Goal: Task Accomplishment & Management: Complete application form

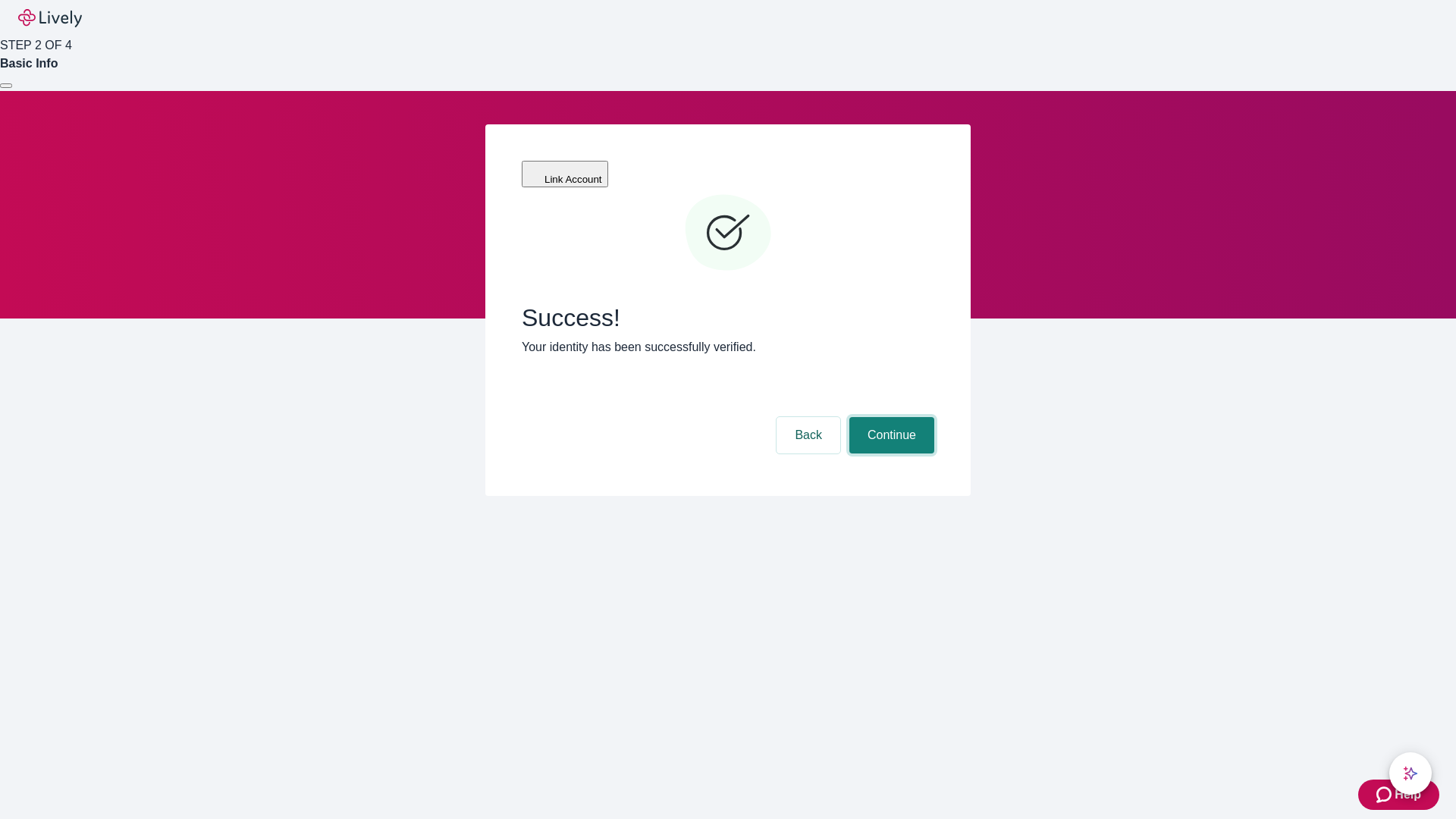
click at [890, 417] on button "Continue" at bounding box center [892, 435] width 85 height 36
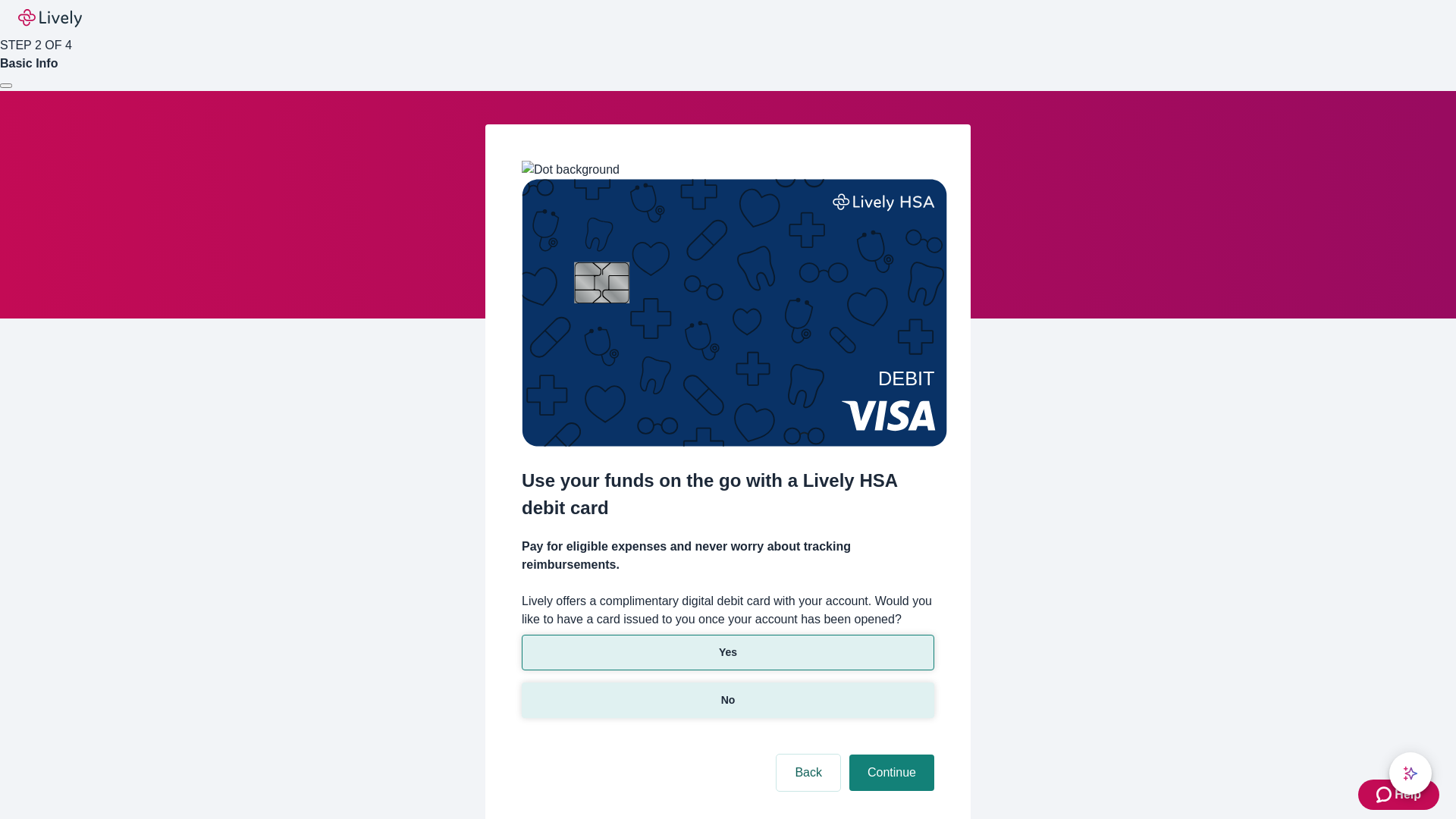
click at [727, 692] on p "No" at bounding box center [728, 700] width 14 height 16
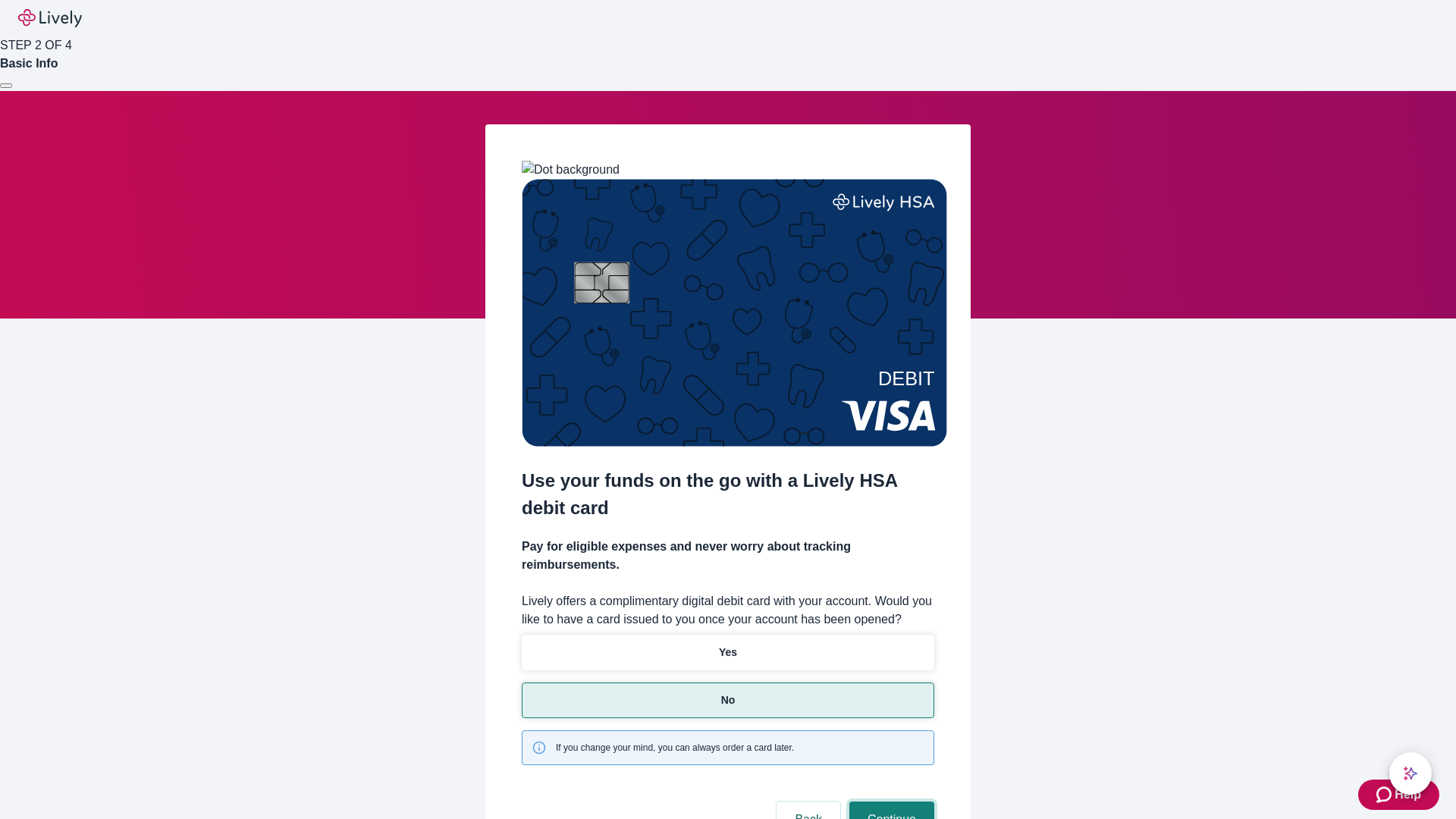
click at [890, 801] on button "Continue" at bounding box center [892, 819] width 85 height 36
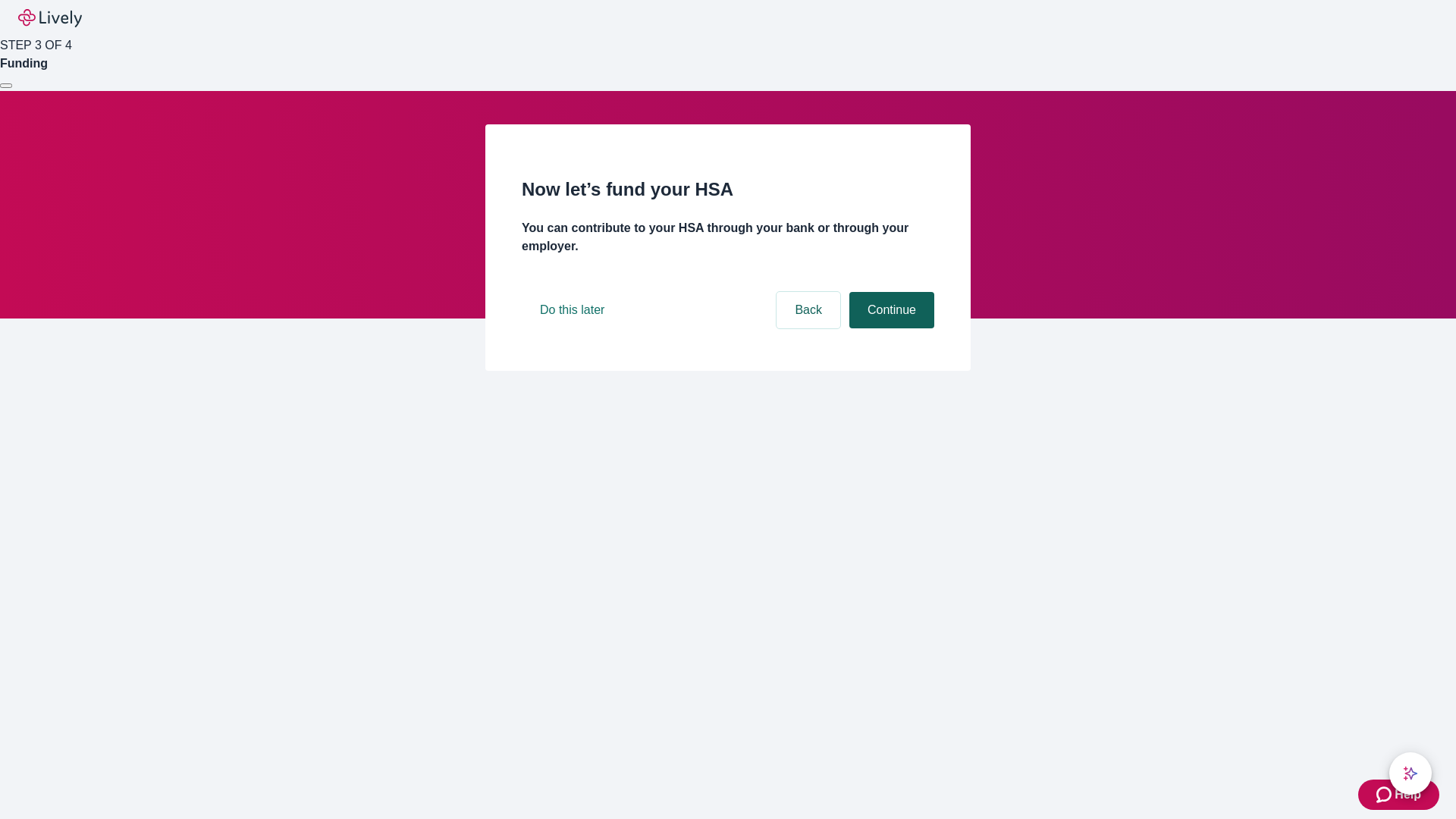
click at [890, 328] on button "Continue" at bounding box center [892, 309] width 85 height 36
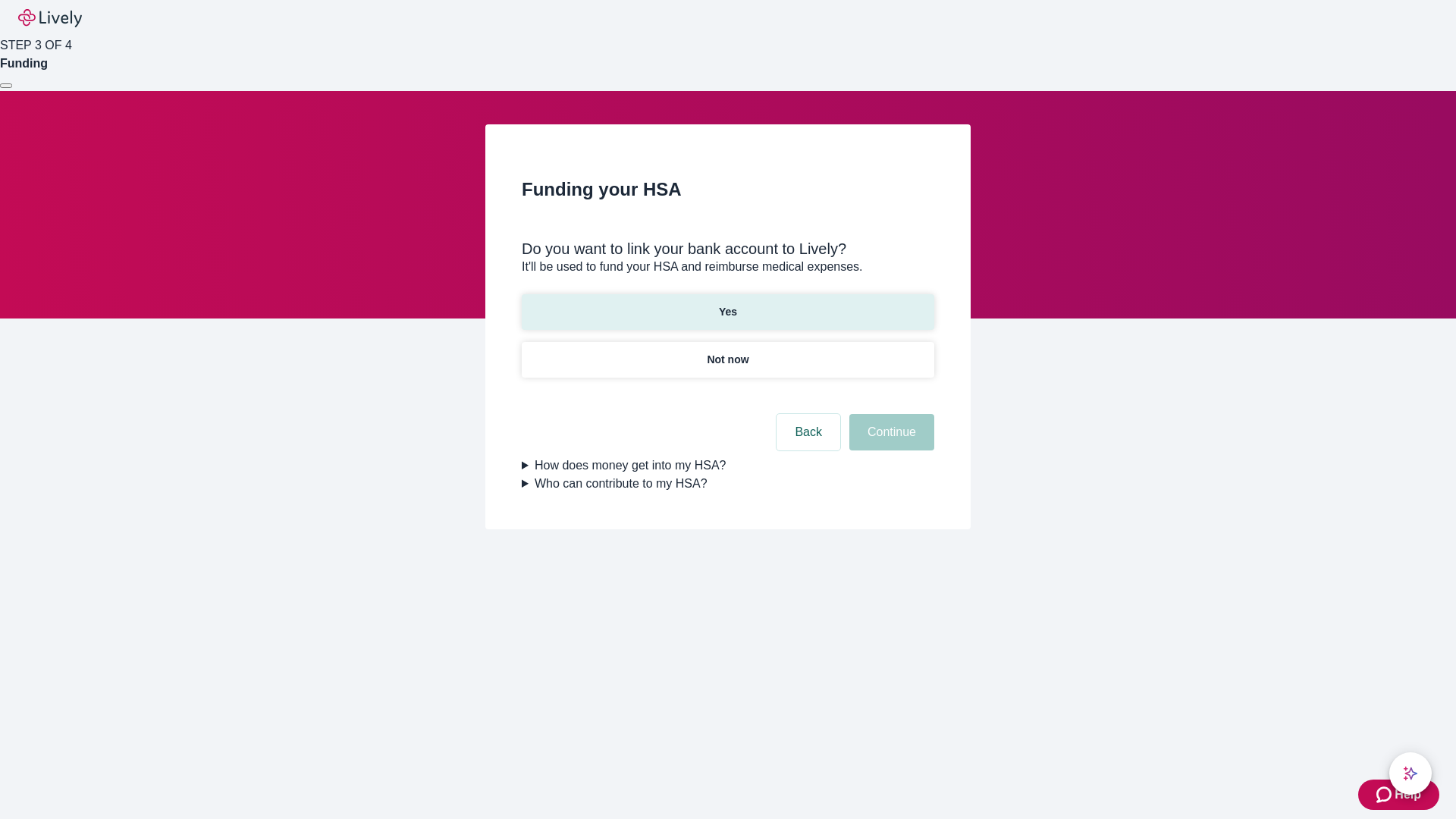
click at [727, 304] on p "Yes" at bounding box center [728, 312] width 19 height 16
click at [890, 414] on button "Continue" at bounding box center [892, 432] width 85 height 36
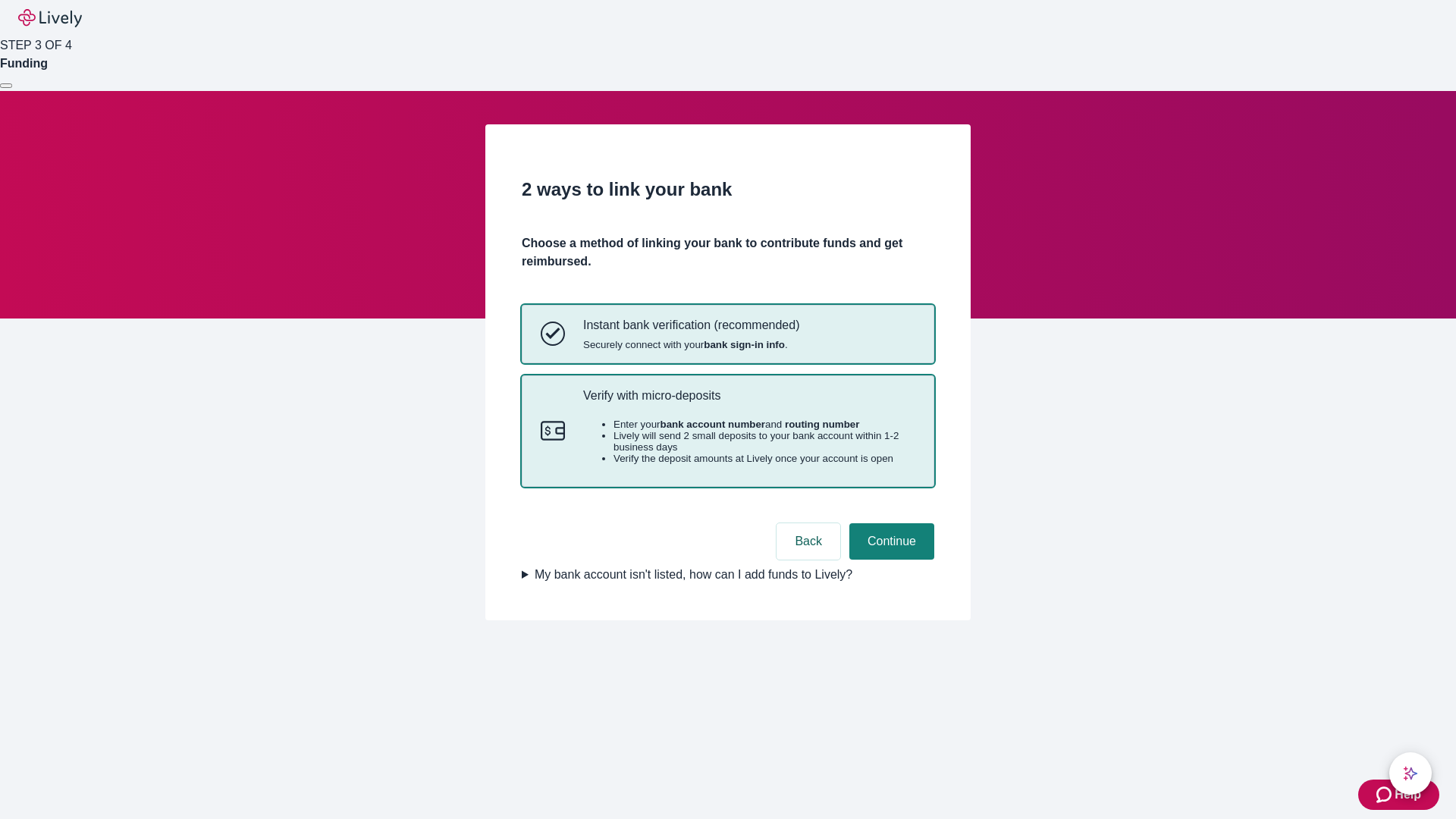
click at [748, 402] on p "Verify with micro-deposits" at bounding box center [749, 395] width 332 height 14
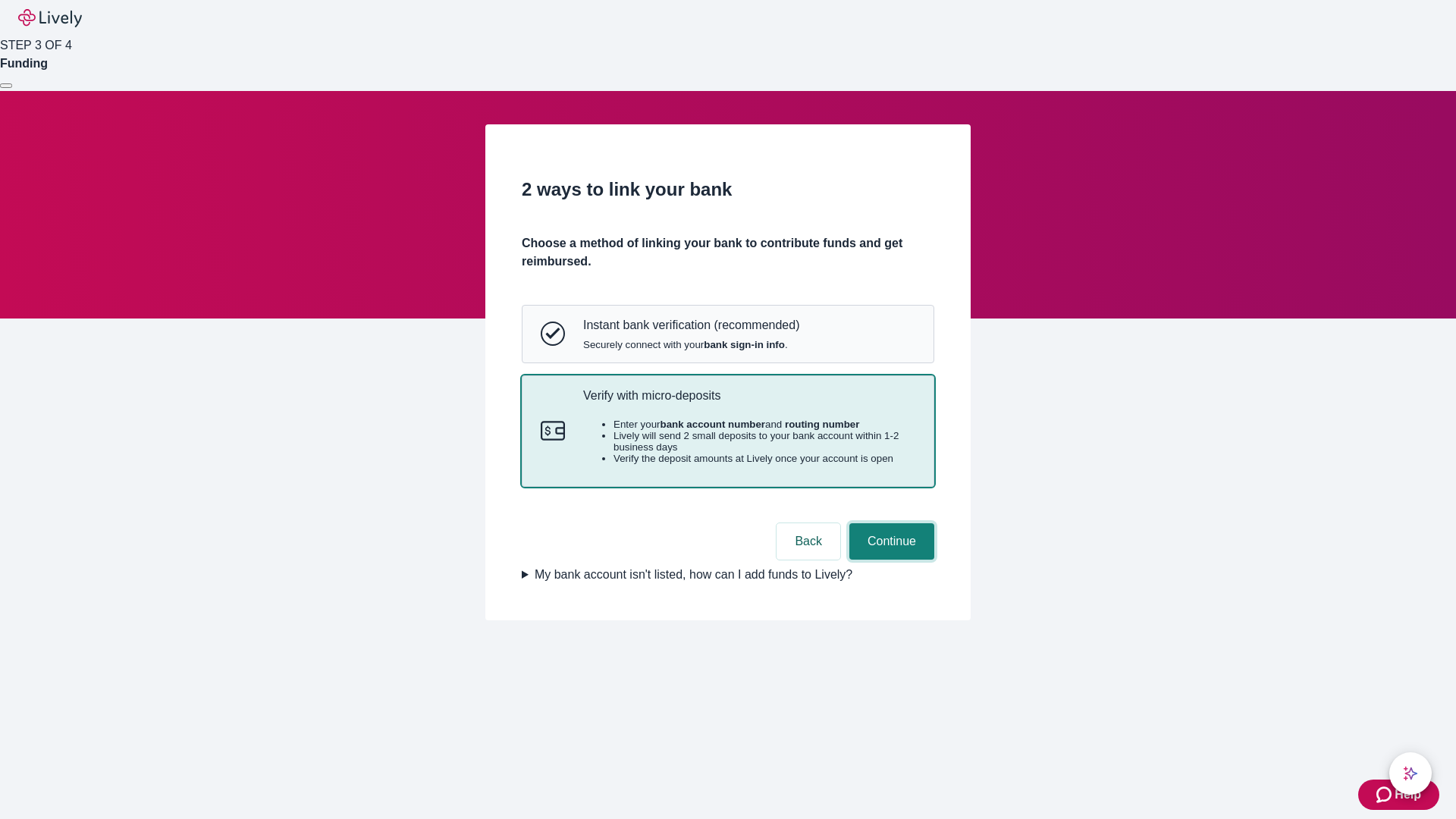
click at [890, 559] on button "Continue" at bounding box center [892, 541] width 85 height 36
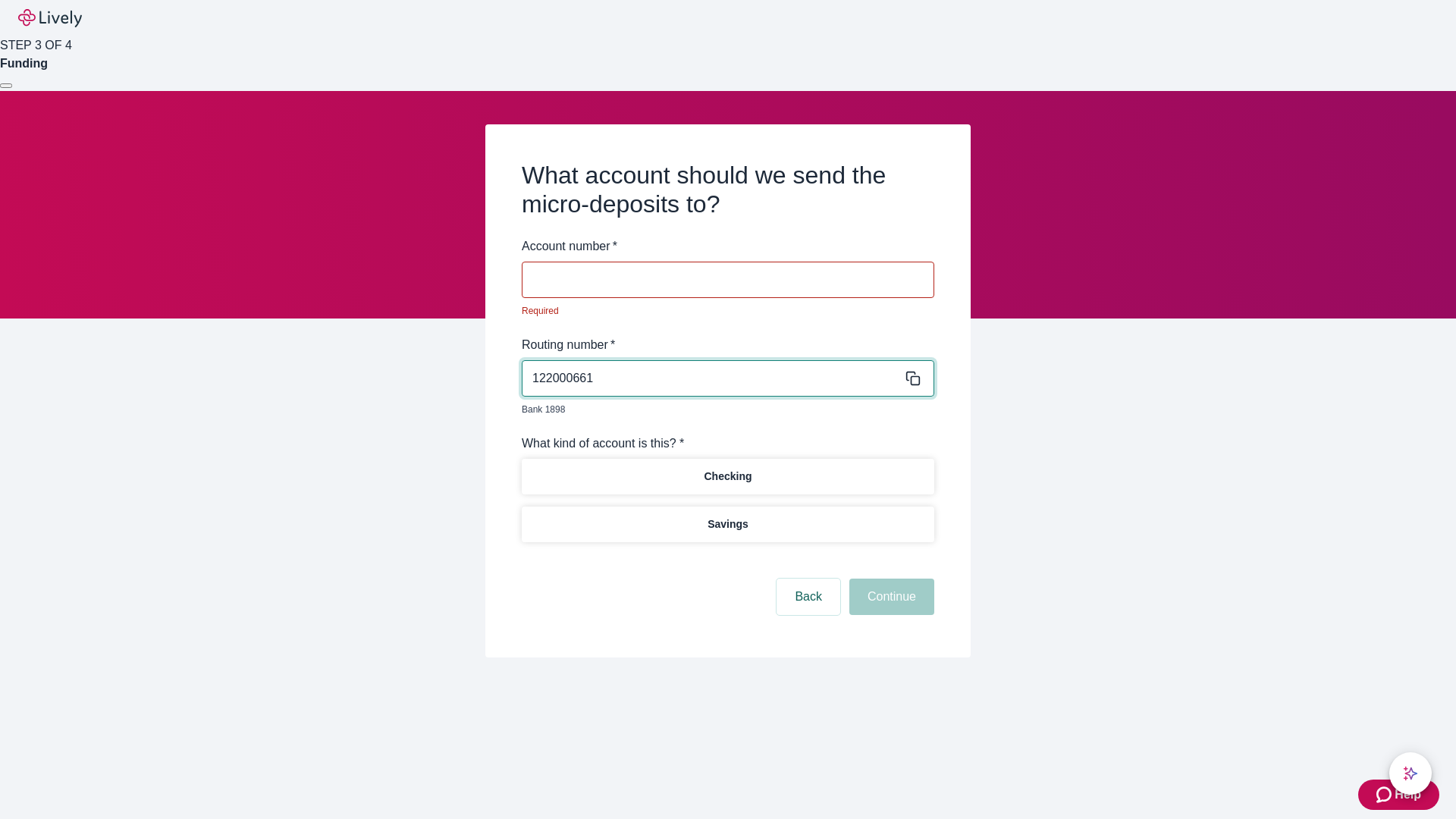
type input "122000661"
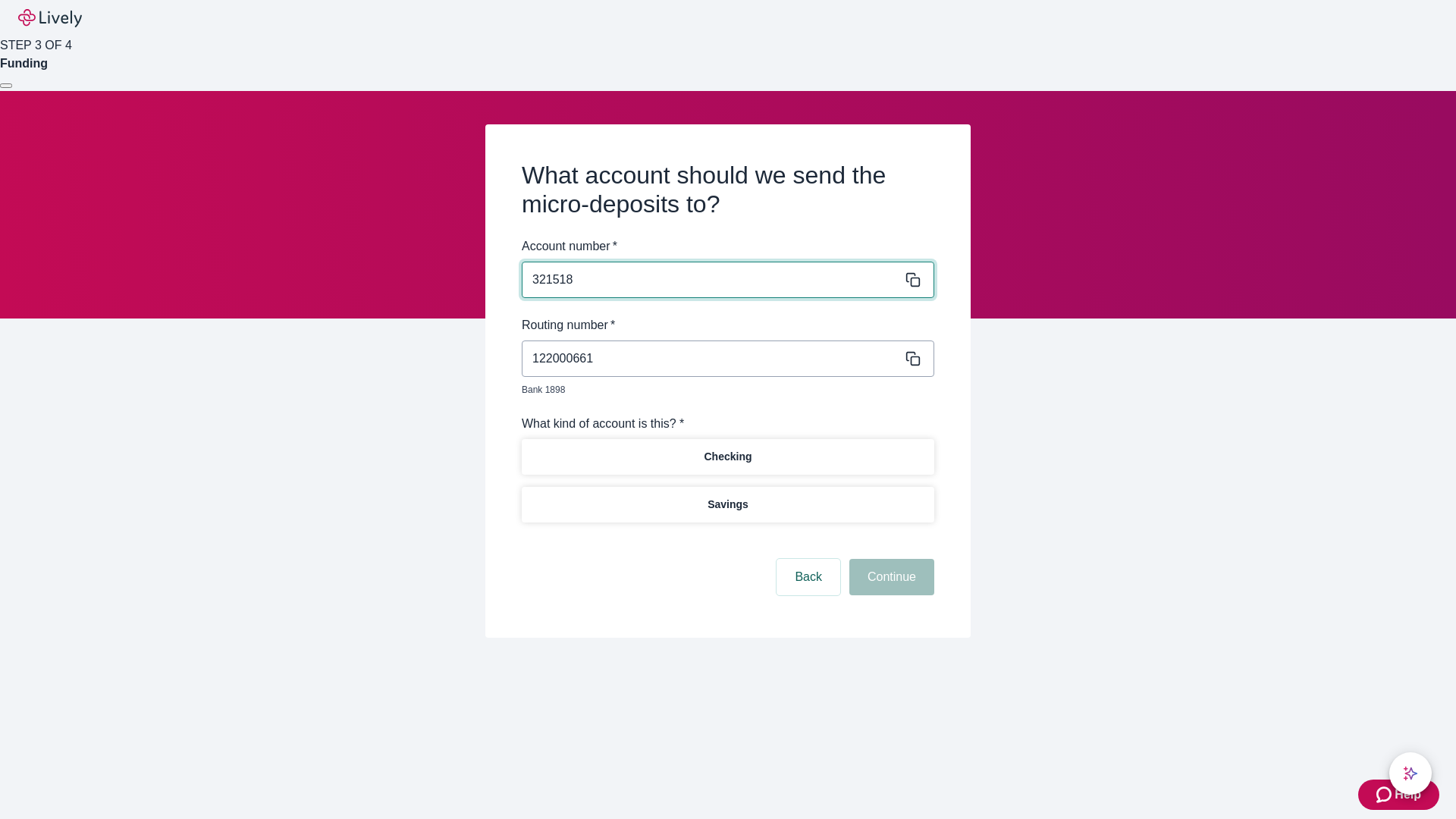
type input "321518"
click at [727, 448] on p "Checking" at bounding box center [728, 456] width 48 height 16
click at [890, 559] on button "Continue" at bounding box center [892, 577] width 85 height 36
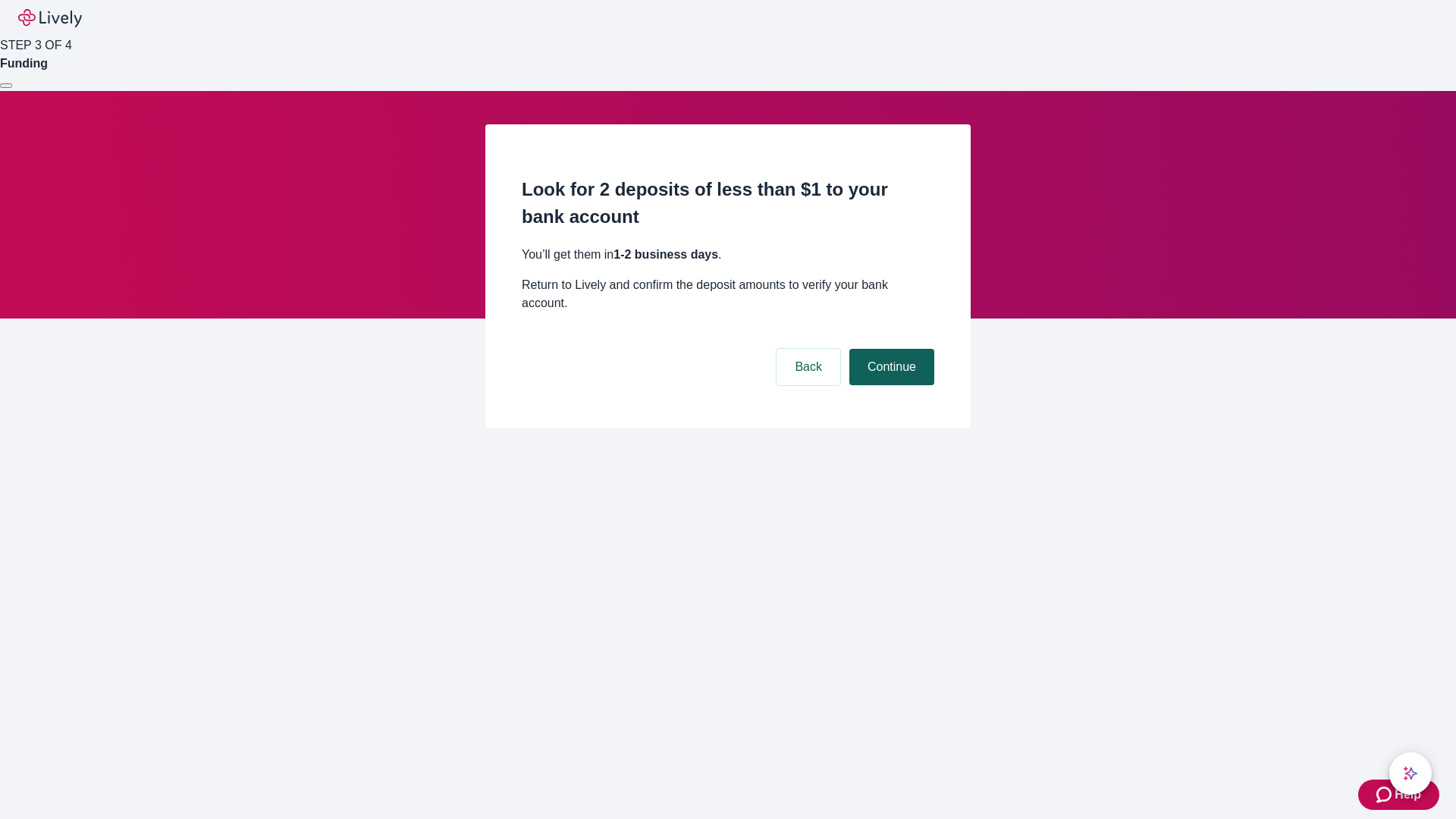
click at [890, 349] on button "Continue" at bounding box center [892, 367] width 85 height 36
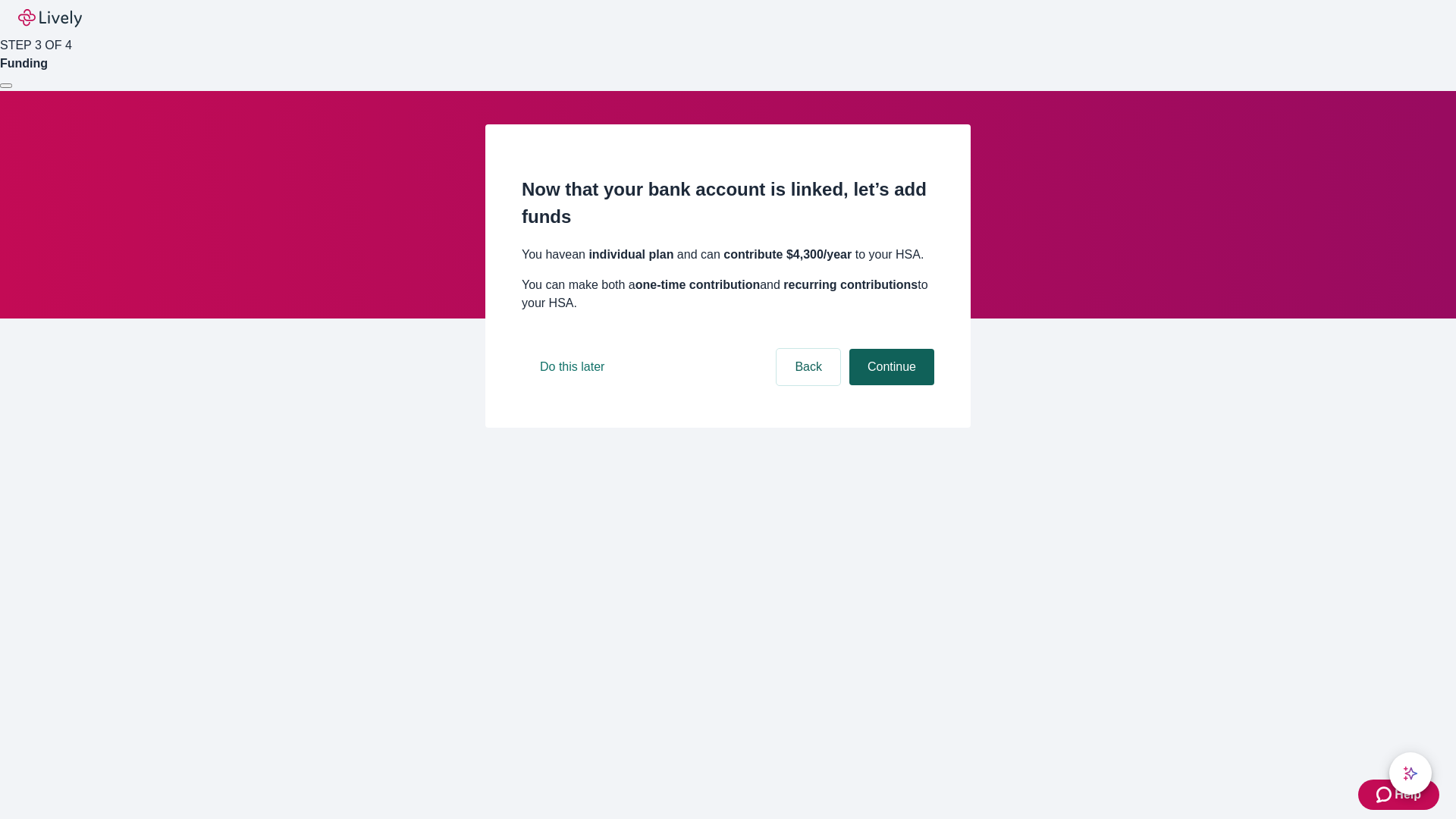
click at [890, 386] on button "Continue" at bounding box center [892, 367] width 85 height 36
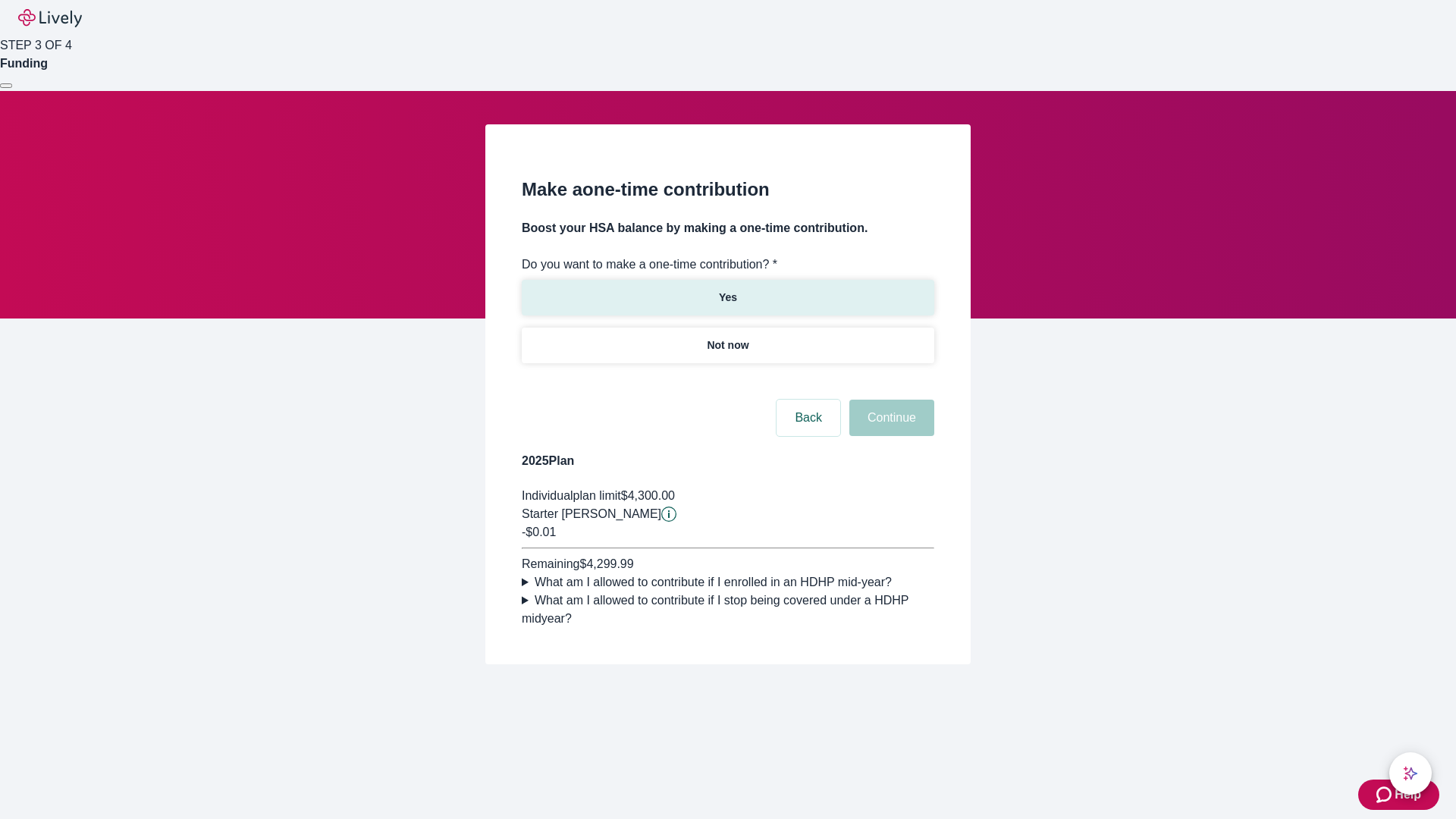
click at [727, 290] on p "Yes" at bounding box center [728, 298] width 19 height 16
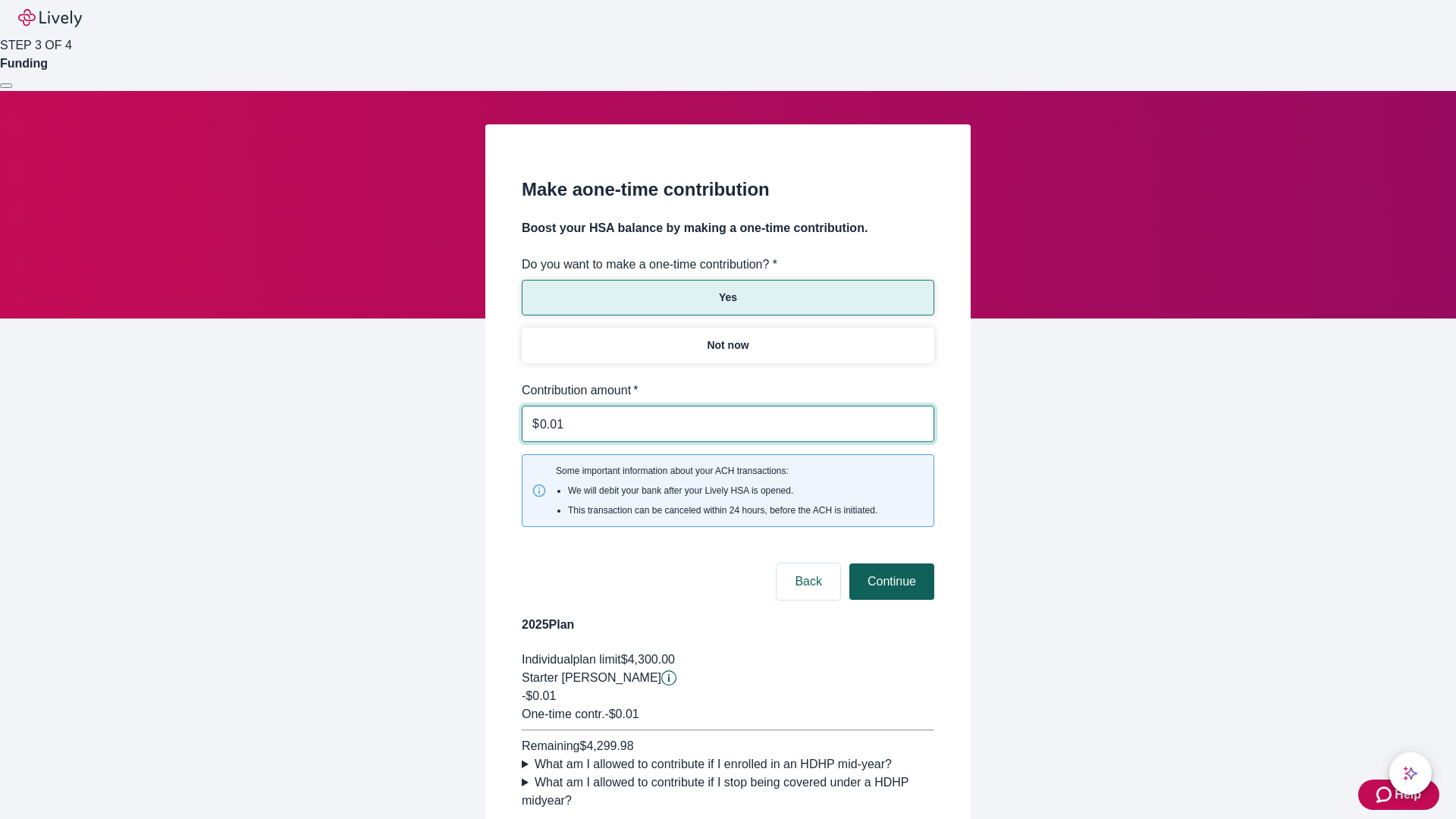
type input "0.01"
click at [890, 564] on button "Continue" at bounding box center [892, 581] width 85 height 36
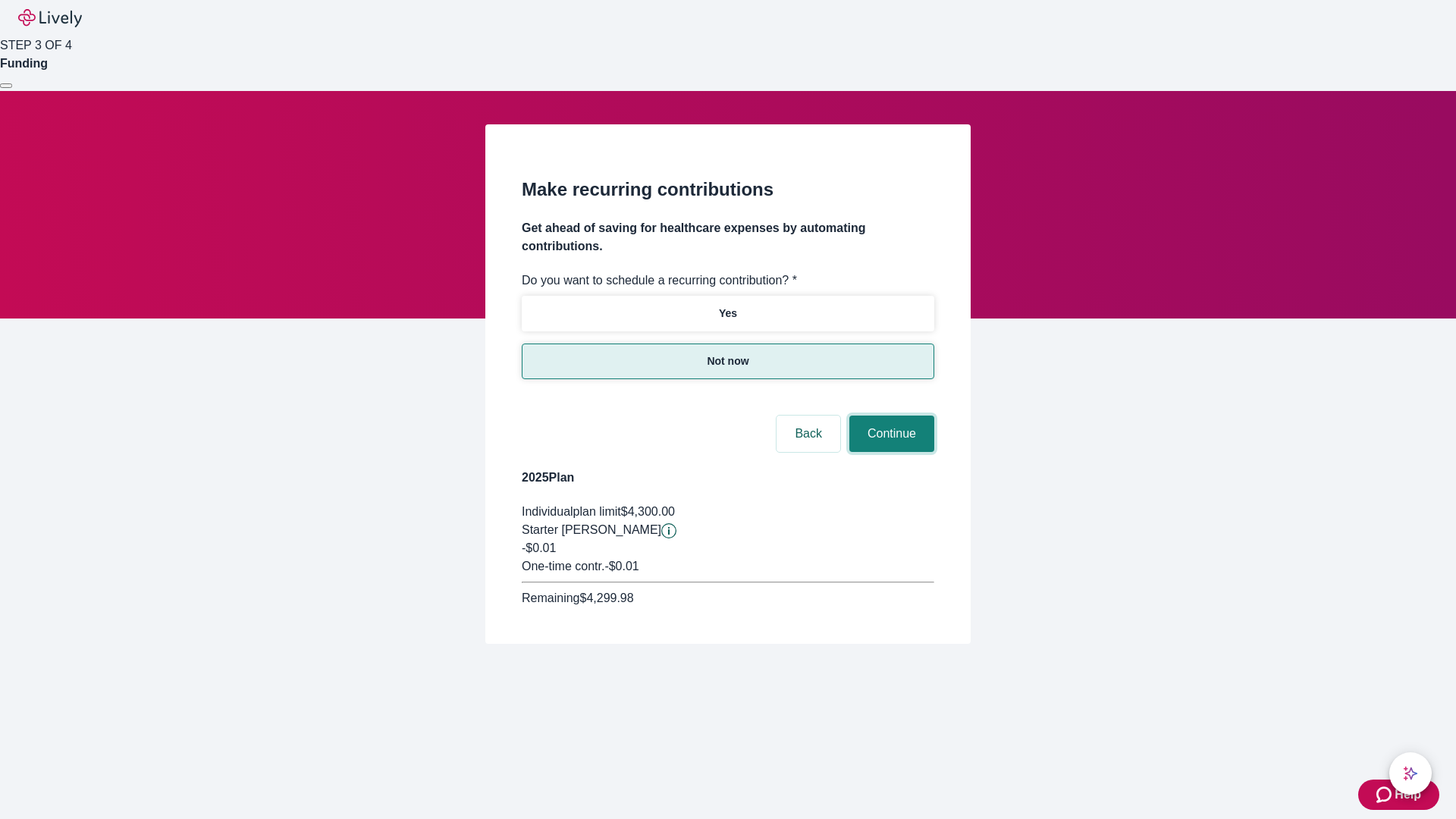
click at [890, 416] on button "Continue" at bounding box center [892, 433] width 85 height 36
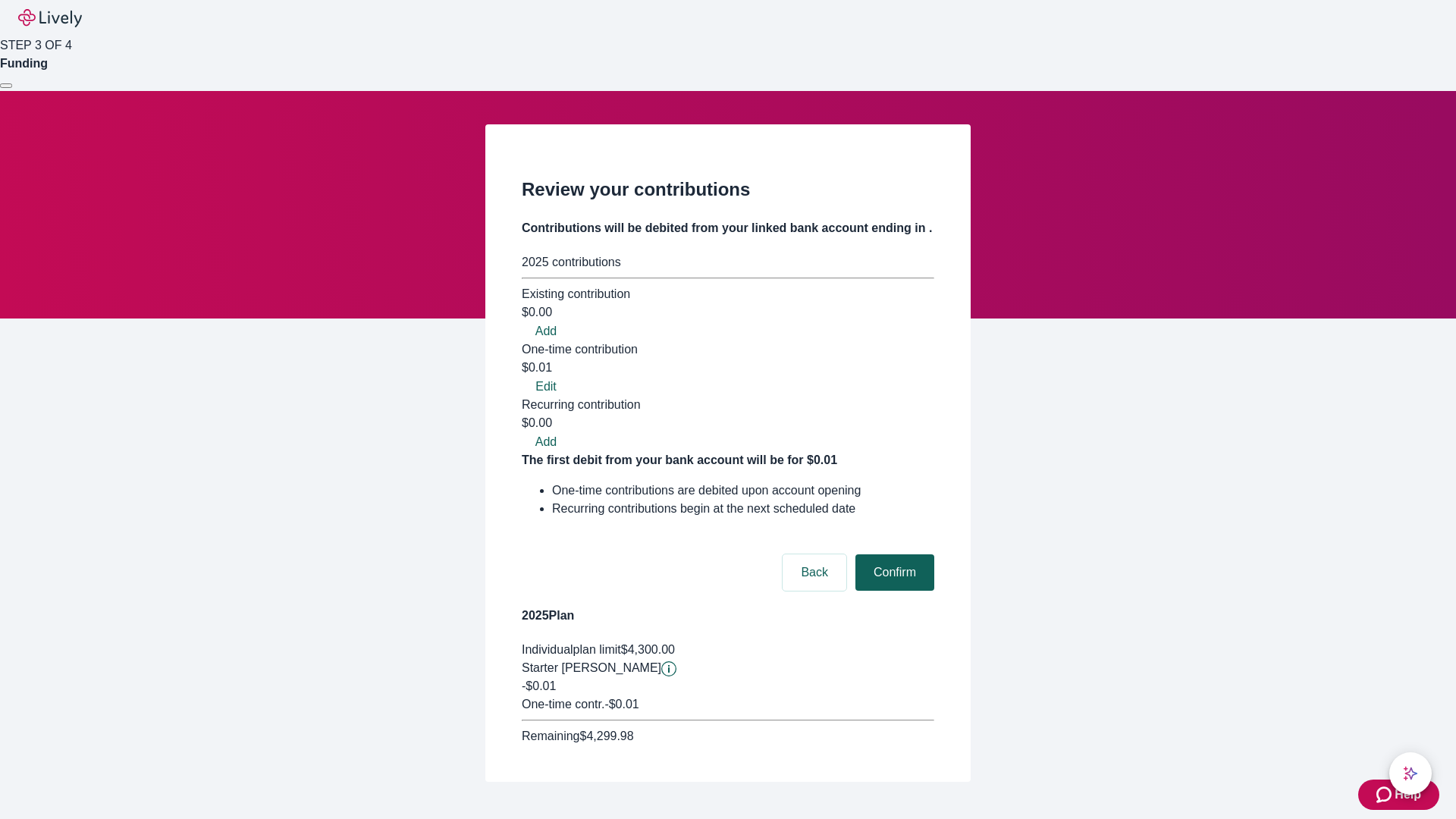
click at [892, 554] on button "Confirm" at bounding box center [894, 572] width 79 height 36
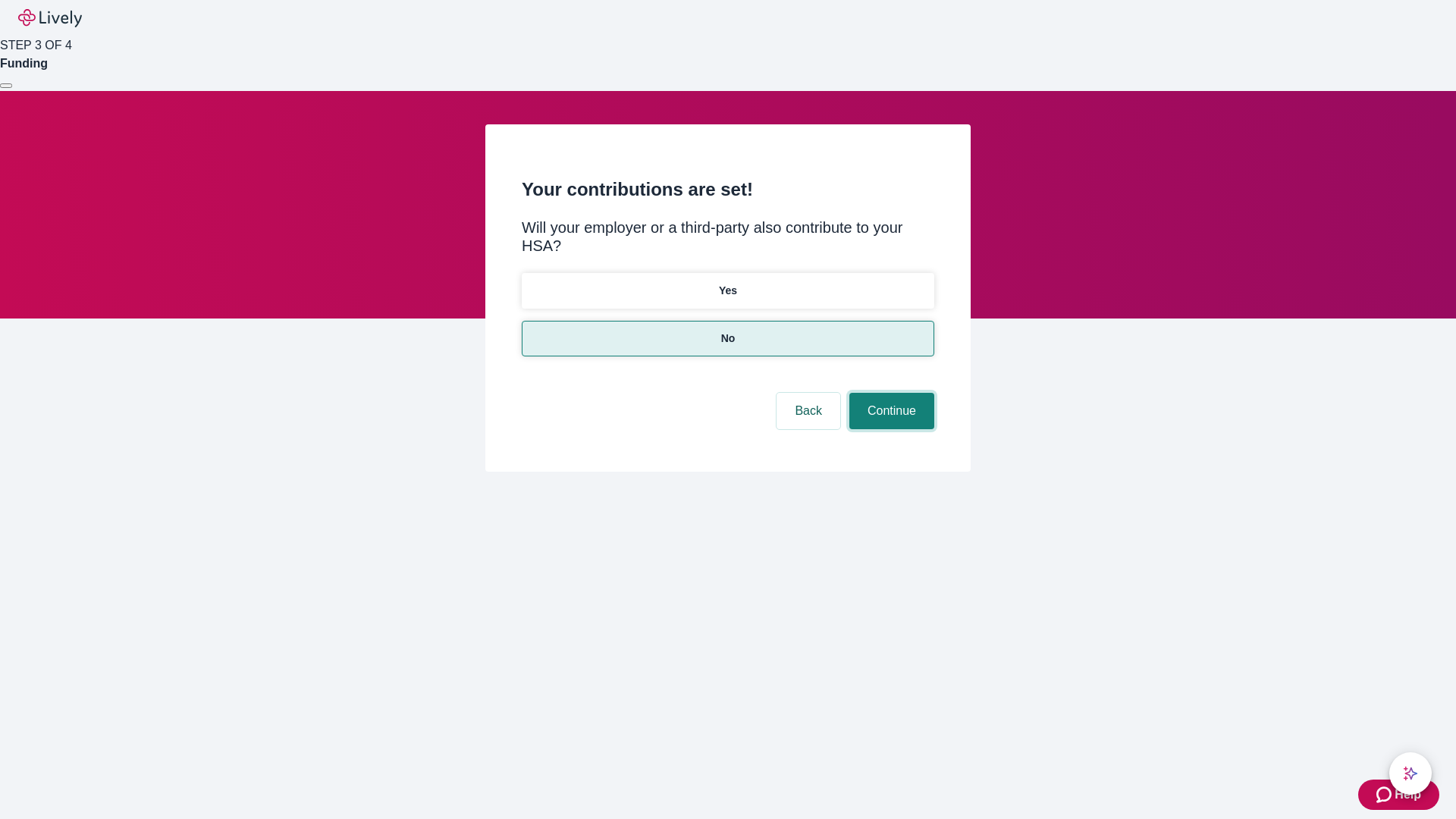
click at [890, 393] on button "Continue" at bounding box center [892, 410] width 85 height 36
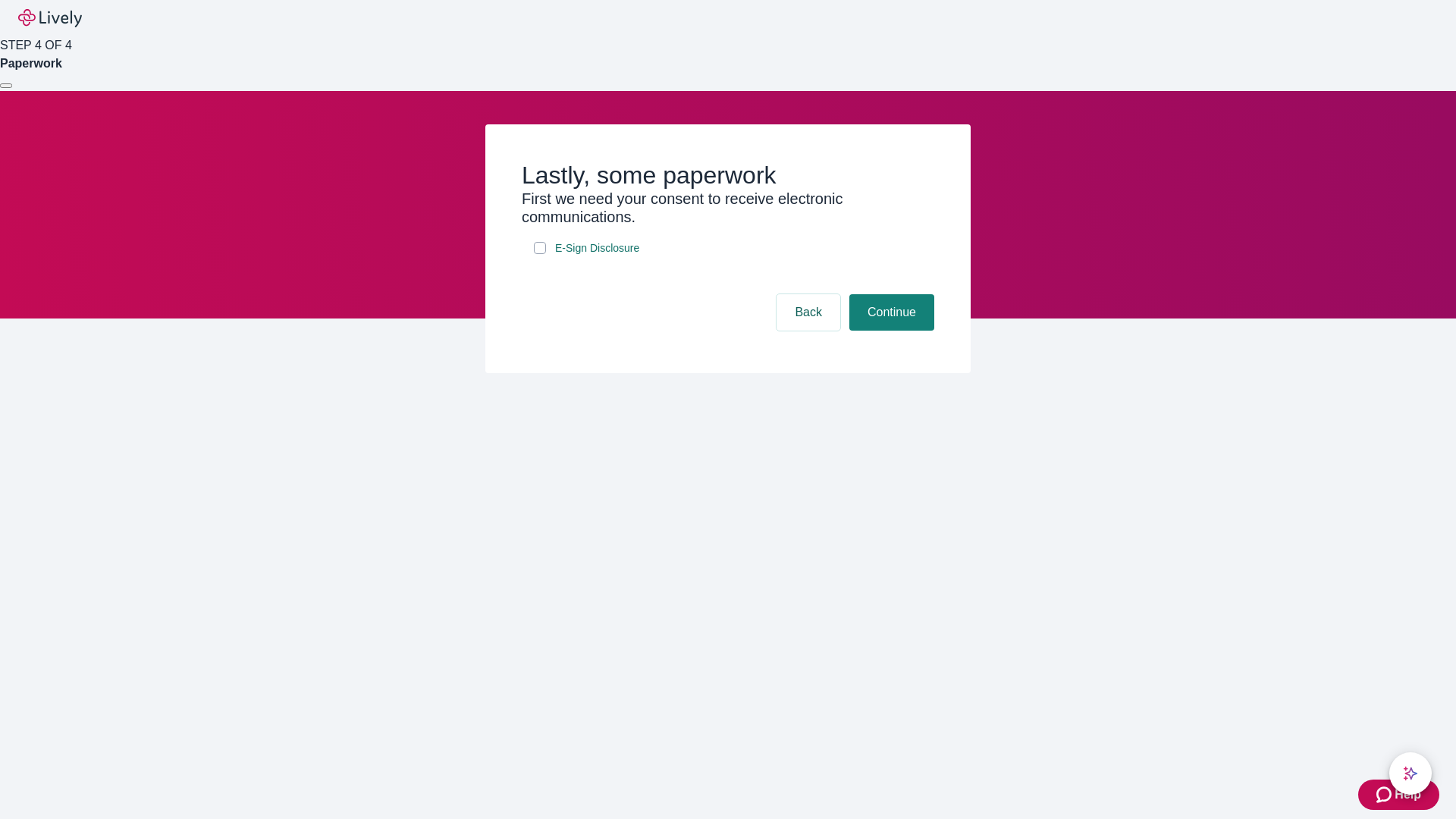
click at [540, 254] on input "E-Sign Disclosure" at bounding box center [540, 248] width 12 height 12
checkbox input "true"
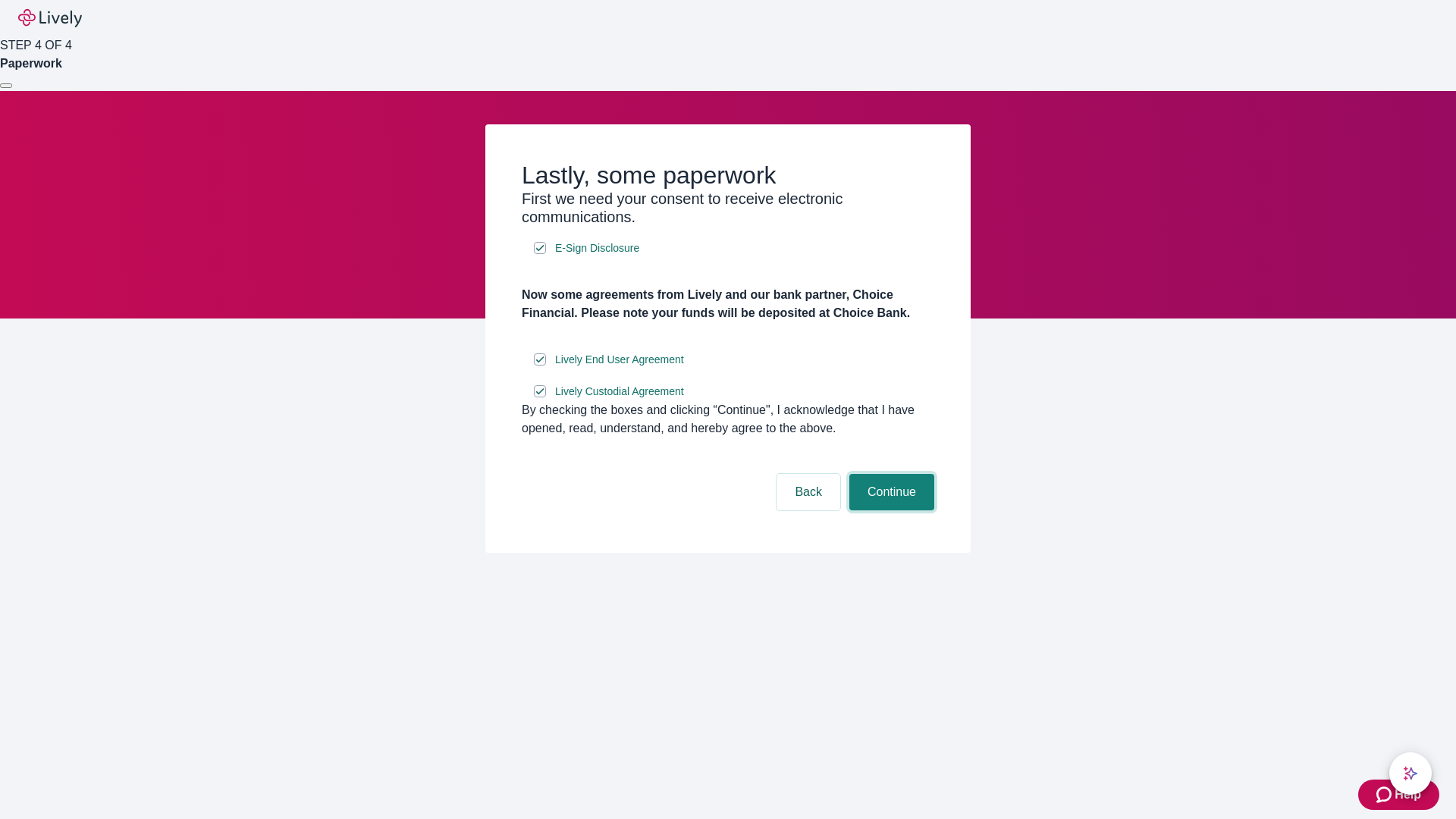
click at [890, 511] on button "Continue" at bounding box center [892, 492] width 85 height 36
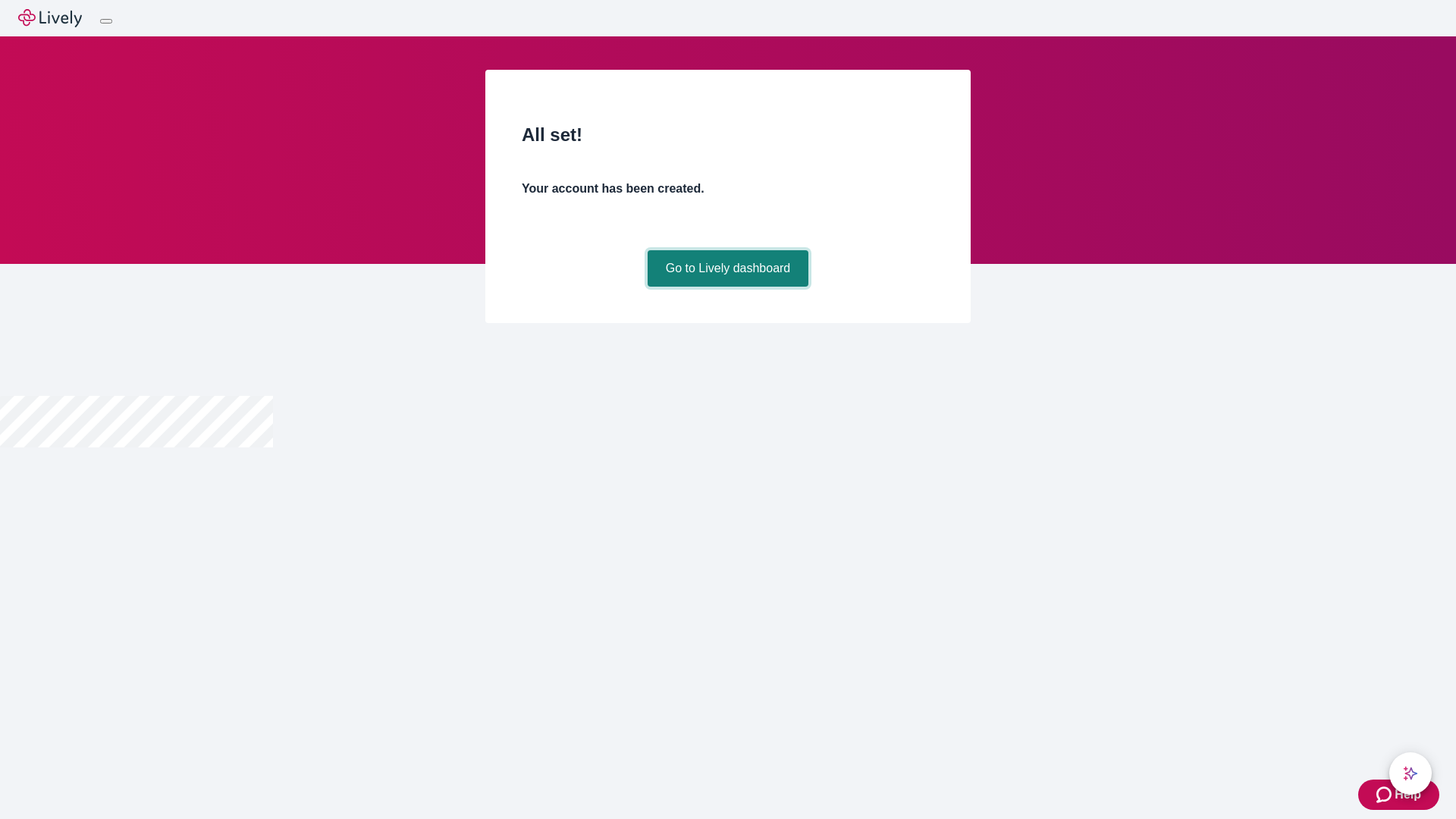
click at [727, 286] on link "Go to Lively dashboard" at bounding box center [728, 268] width 161 height 36
